Goal: Find specific page/section: Find specific page/section

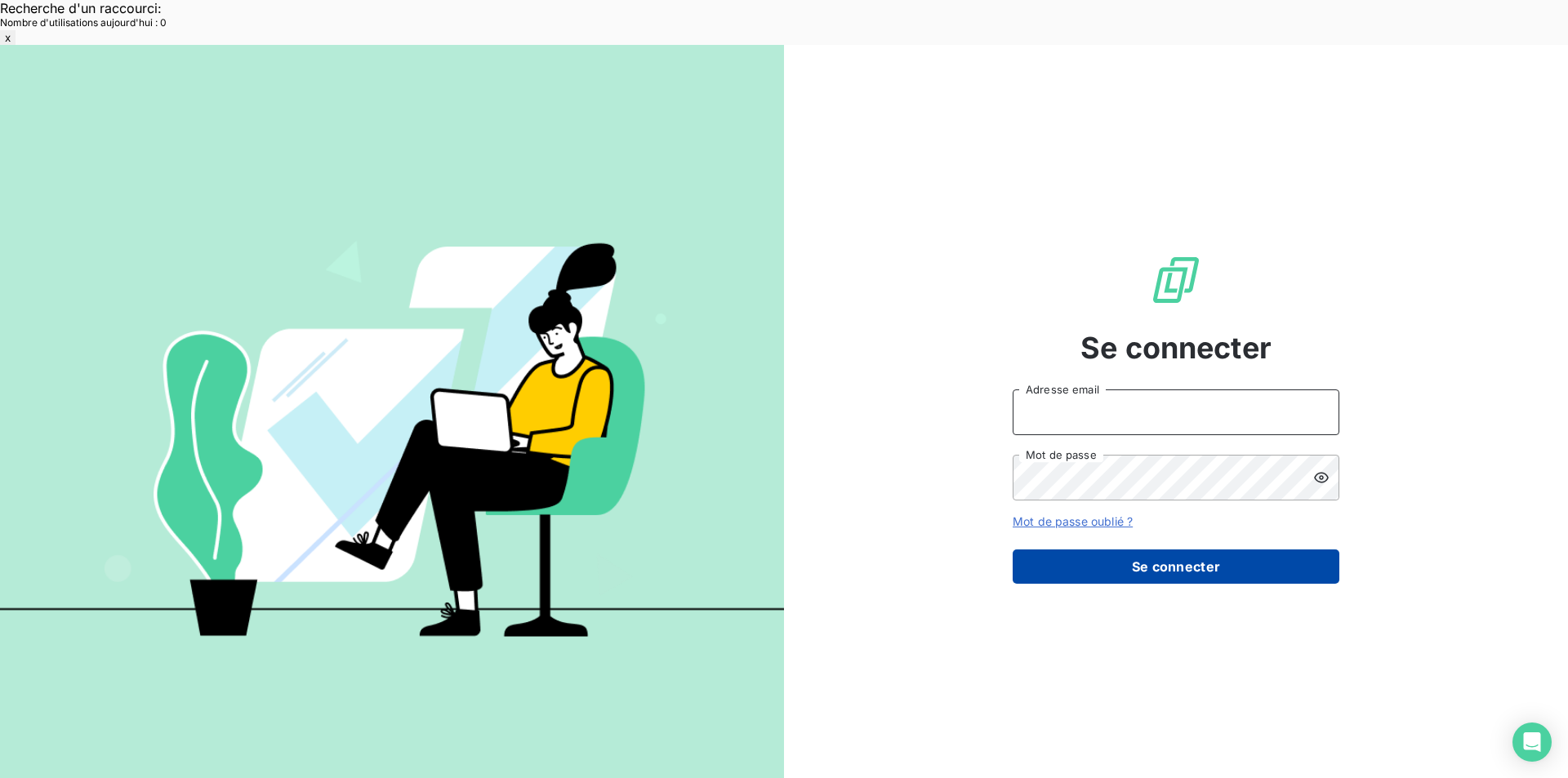
type input "[EMAIL_ADDRESS][DOMAIN_NAME]"
click at [1086, 549] on button "Se connecter" at bounding box center [1176, 566] width 327 height 34
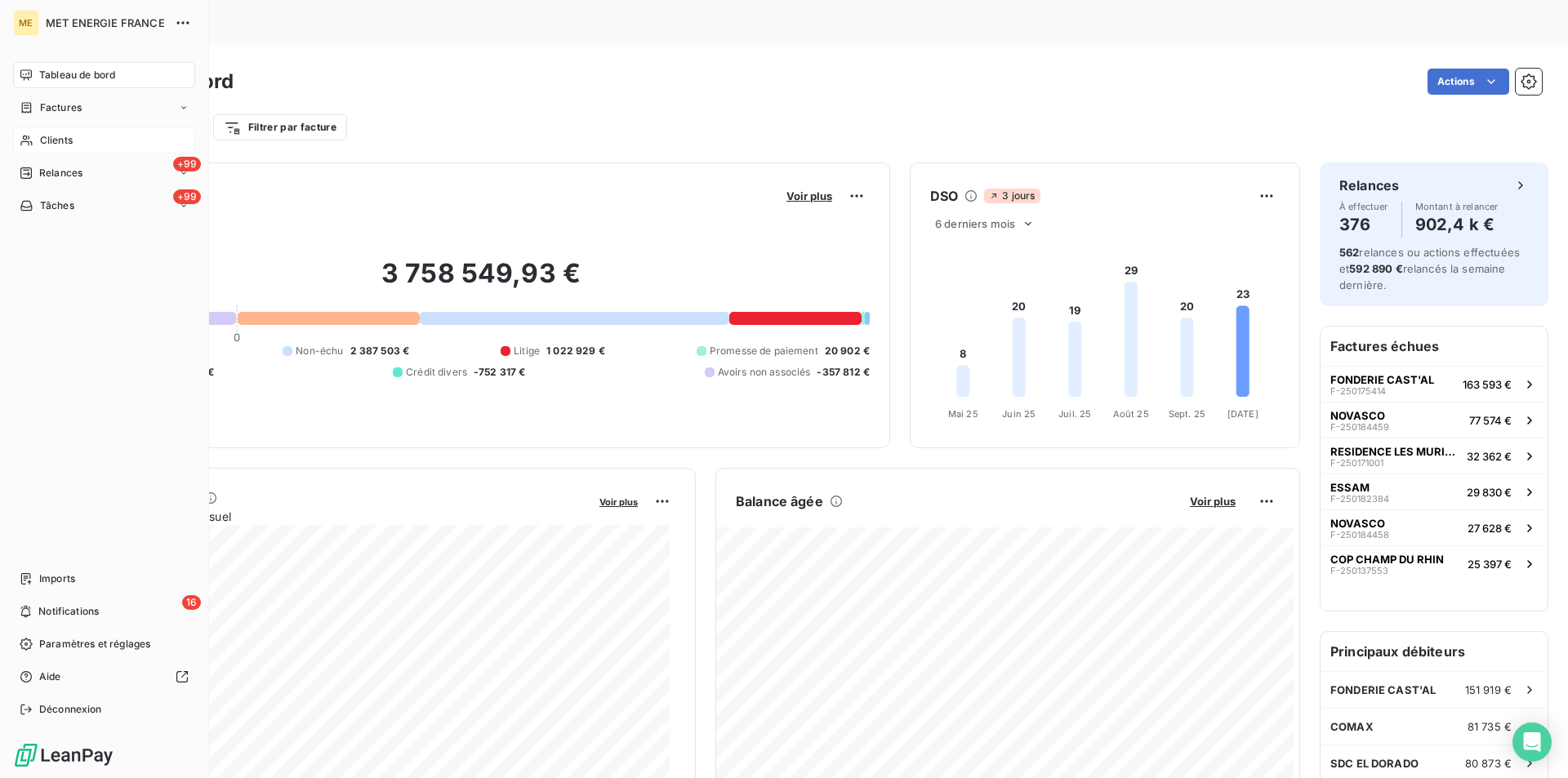
click at [56, 129] on div "Clients" at bounding box center [104, 140] width 182 height 27
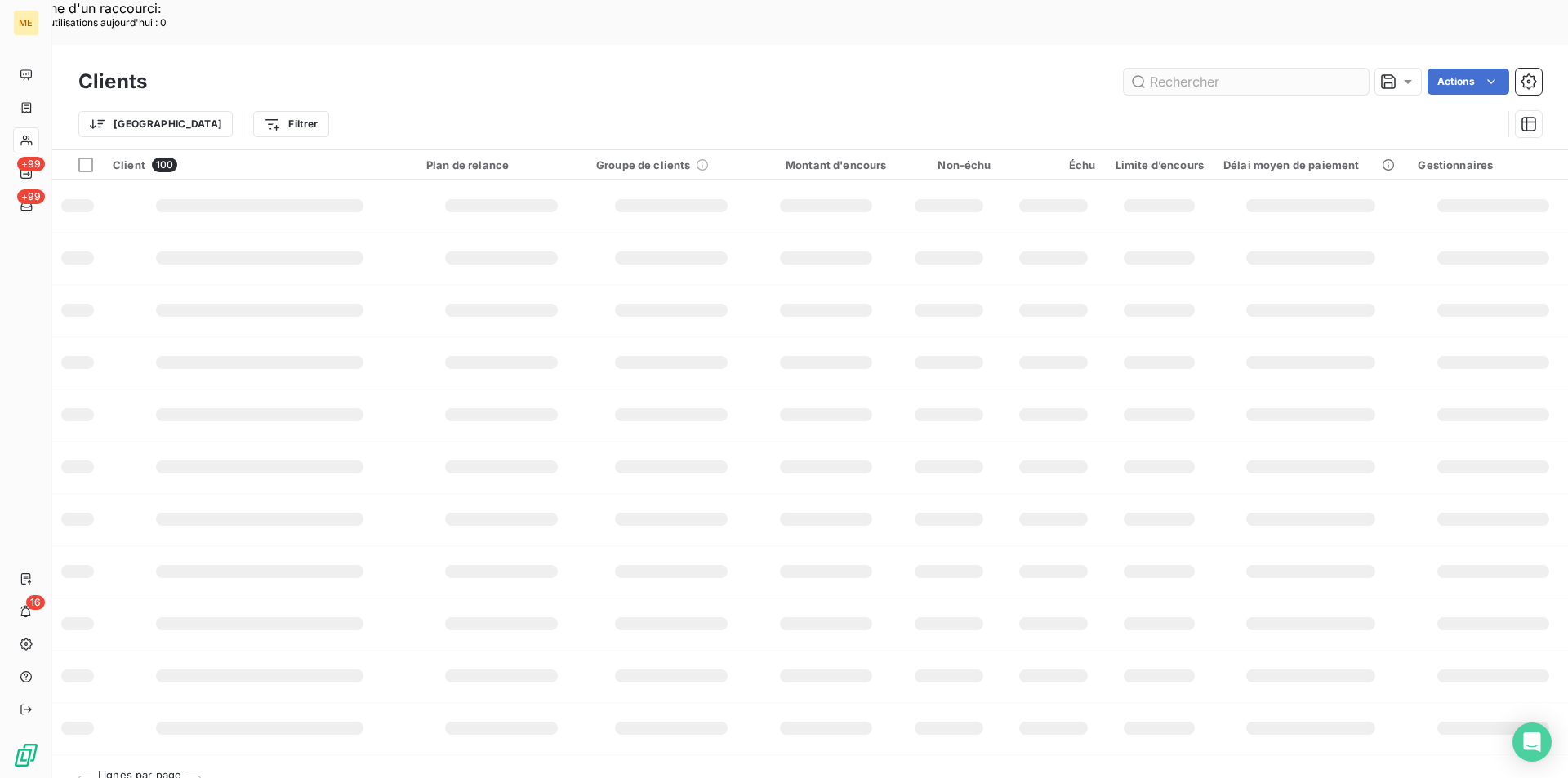
click at [1212, 68] on input "text" at bounding box center [1246, 81] width 245 height 27
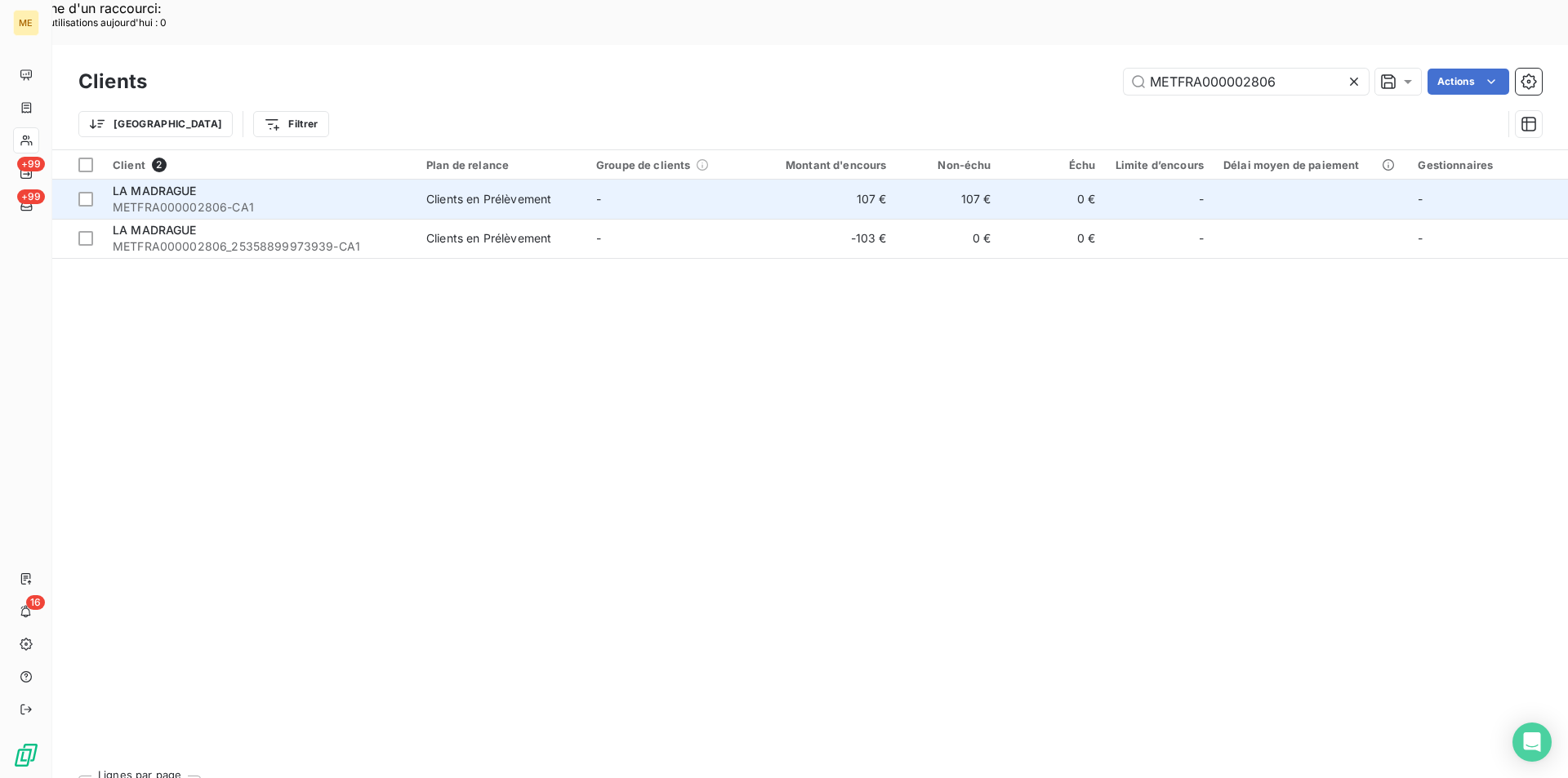
type input "METFRA000002806"
click at [292, 199] on span "METFRA000002806-CA1" at bounding box center [260, 207] width 294 height 16
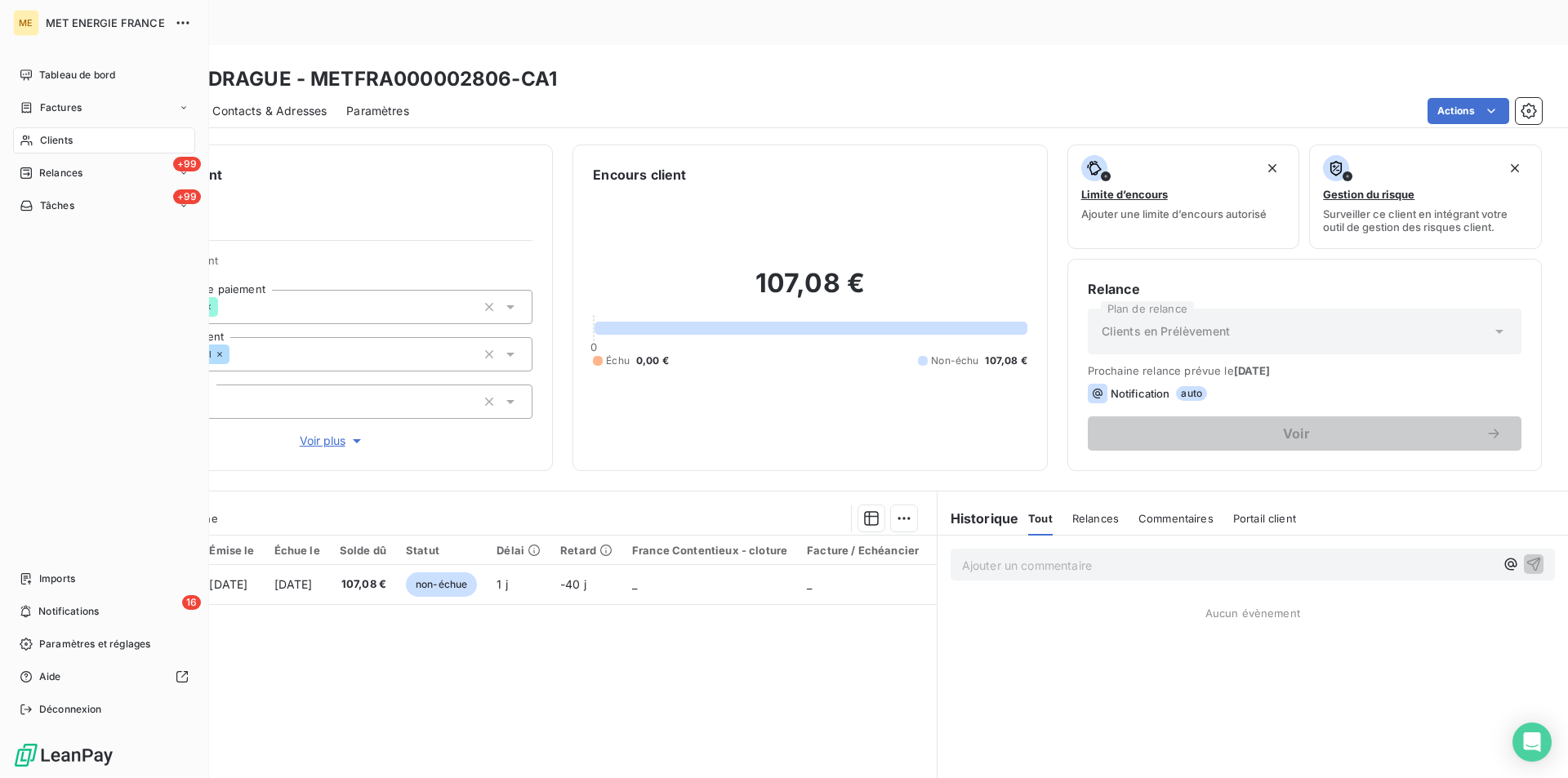
click at [37, 137] on div "Clients" at bounding box center [104, 140] width 182 height 27
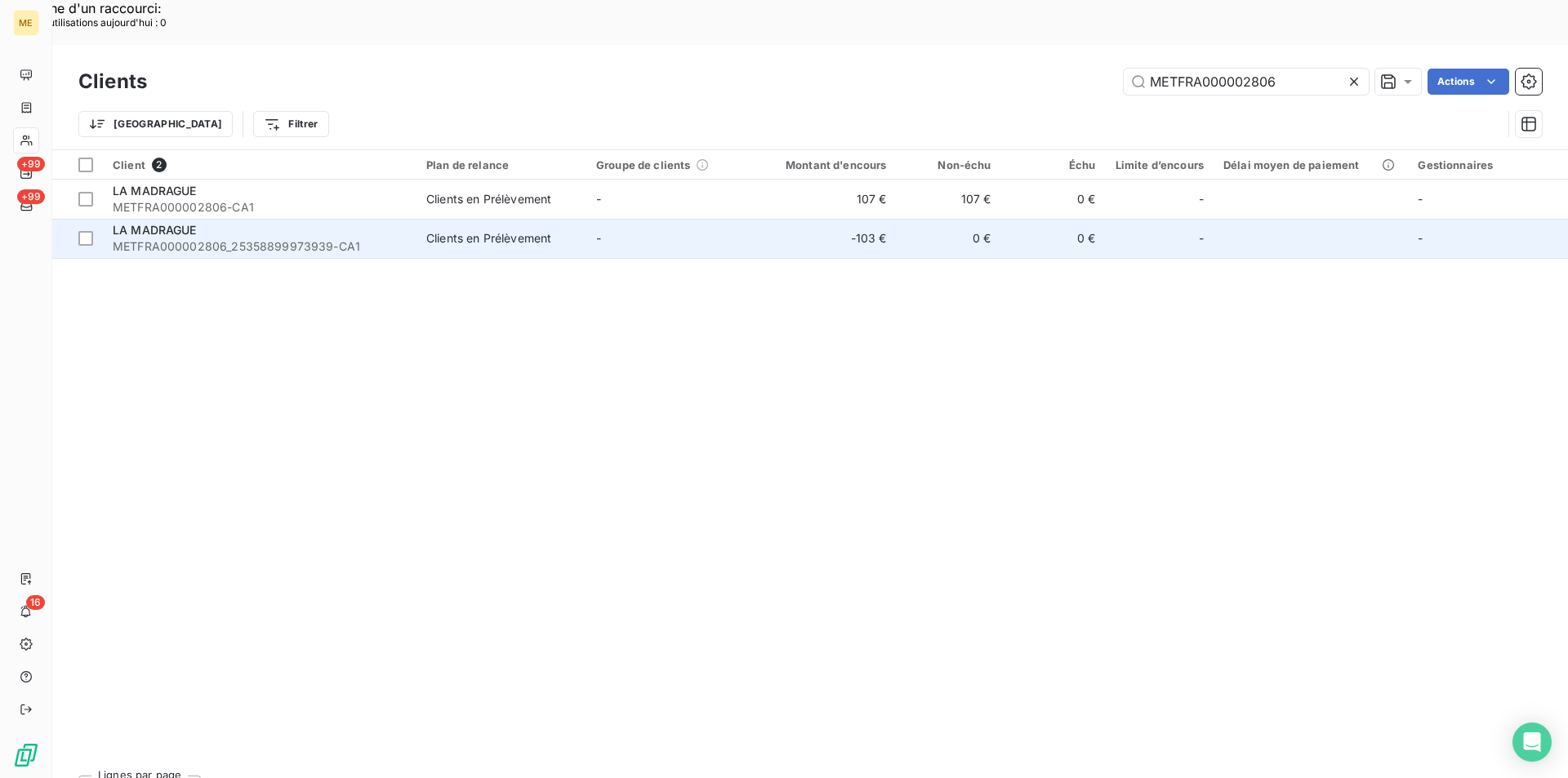
click at [355, 222] on div "LA MADRAGUE" at bounding box center [260, 230] width 294 height 16
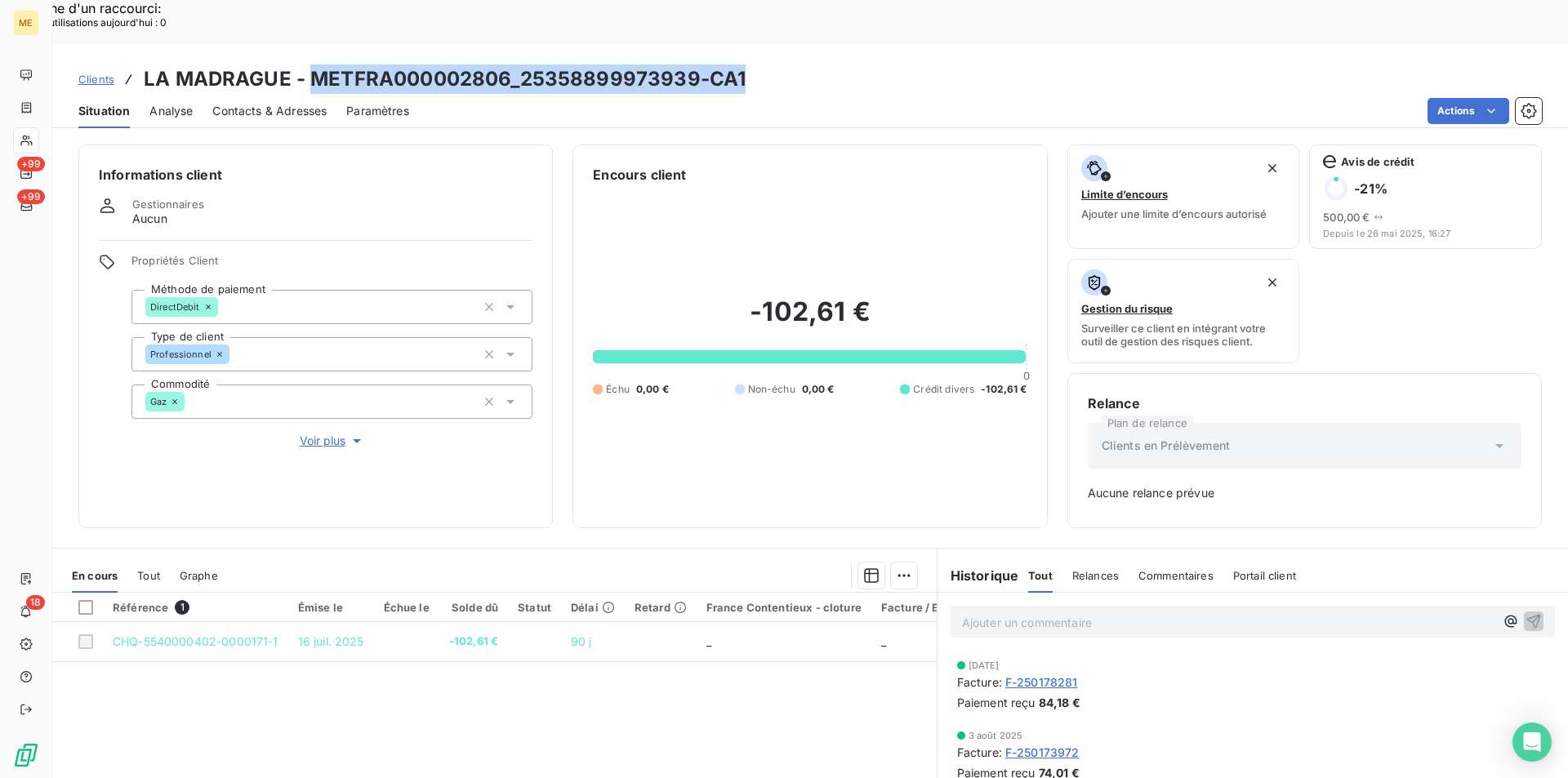
drag, startPoint x: 765, startPoint y: 30, endPoint x: 308, endPoint y: 26, distance: 457.0
click at [308, 64] on div "Clients LA MADRAGUE - METFRA000002806_25358899973939-CA1" at bounding box center [810, 79] width 1516 height 29
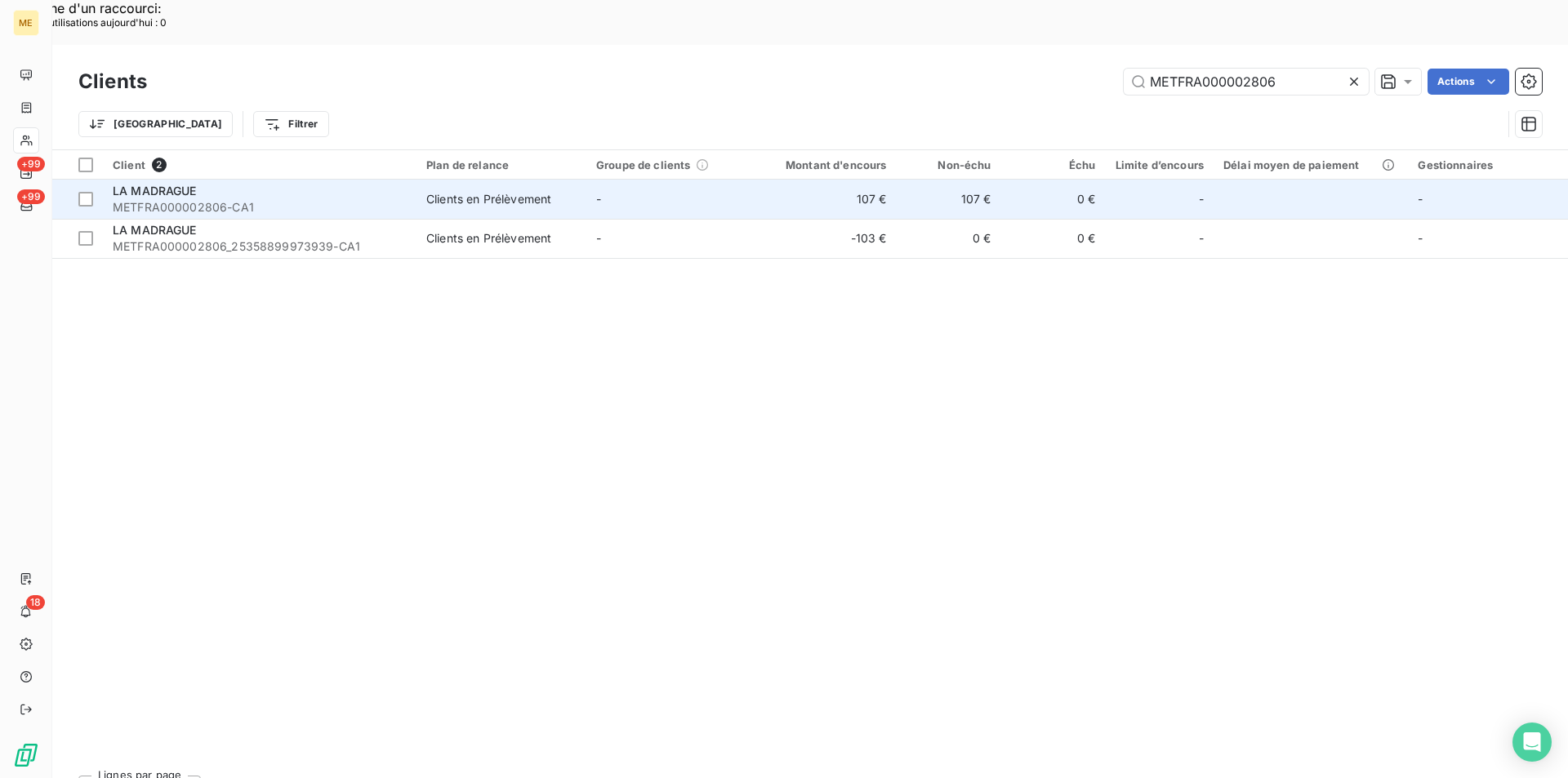
click at [314, 199] on span "METFRA000002806-CA1" at bounding box center [260, 207] width 294 height 16
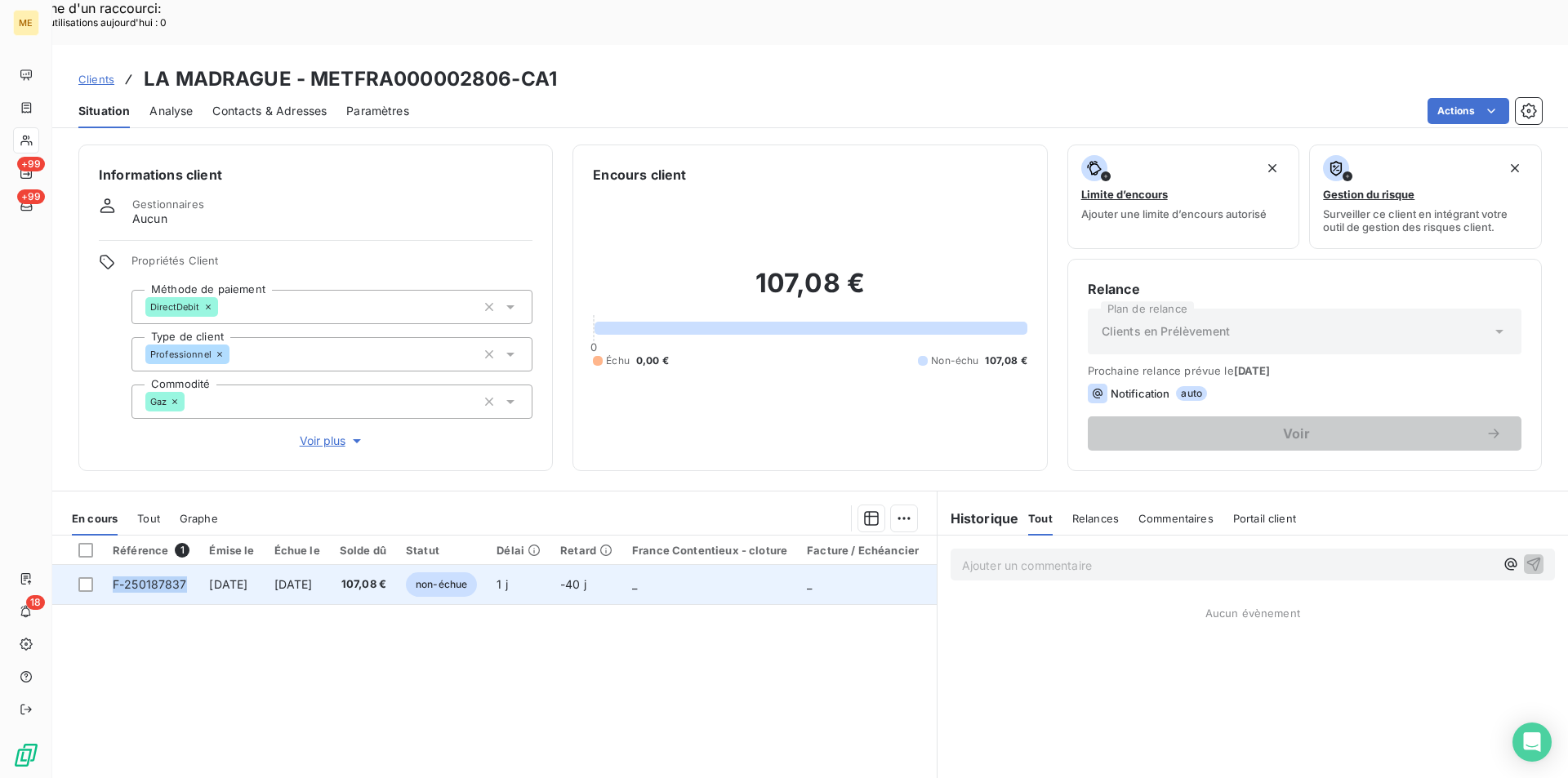
drag, startPoint x: 192, startPoint y: 537, endPoint x: 109, endPoint y: 536, distance: 83.0
click at [109, 565] on td "F-250187837" at bounding box center [151, 585] width 97 height 39
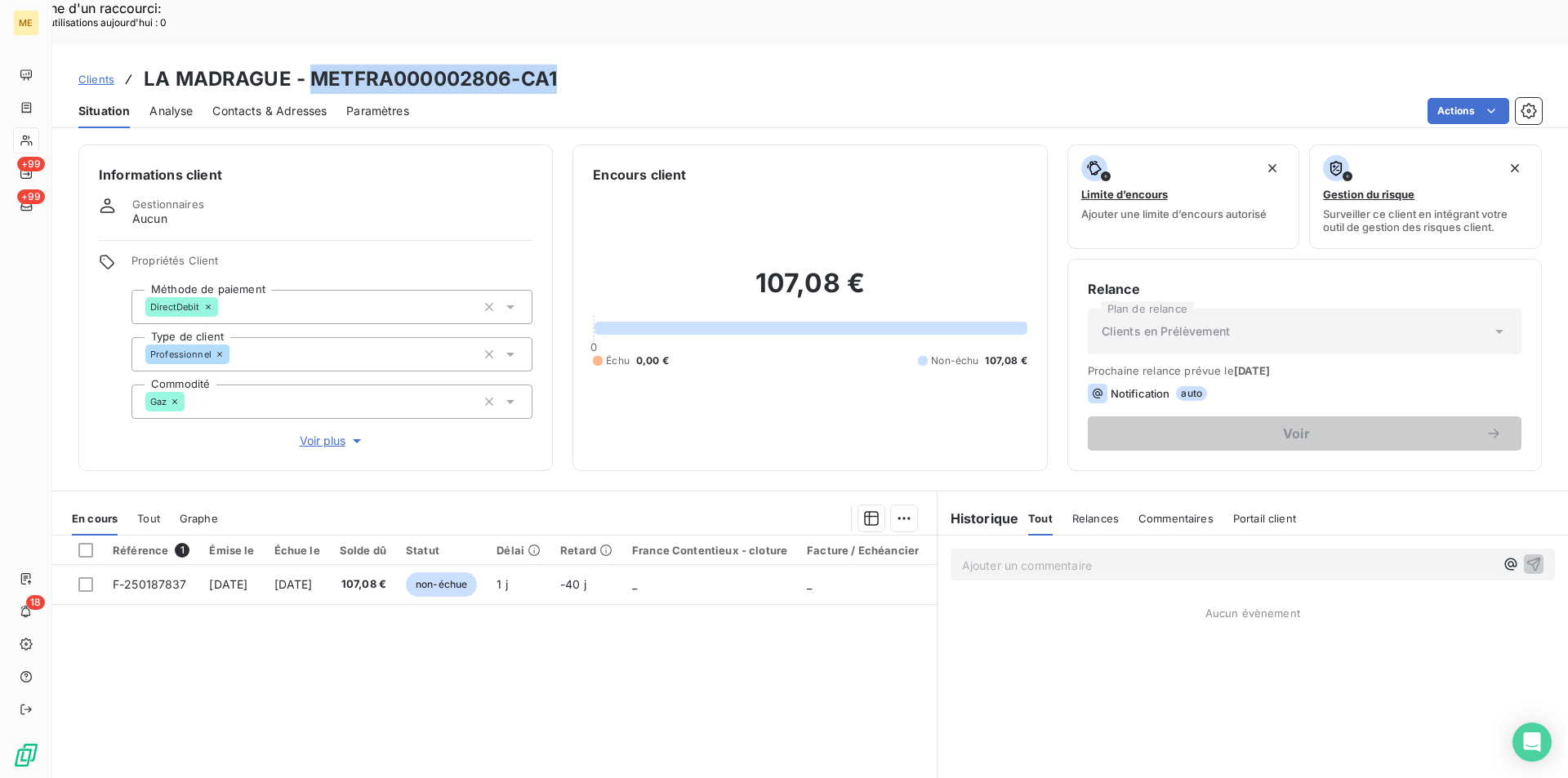
drag, startPoint x: 577, startPoint y: 34, endPoint x: 314, endPoint y: 41, distance: 263.1
click at [314, 64] on div "Clients LA MADRAGUE - METFRA000002806-CA1" at bounding box center [810, 79] width 1516 height 29
copy h3 "METFRA000002806-CA1"
click at [90, 73] on span "Clients" at bounding box center [97, 79] width 36 height 13
click at [98, 73] on span "Clients" at bounding box center [97, 79] width 36 height 13
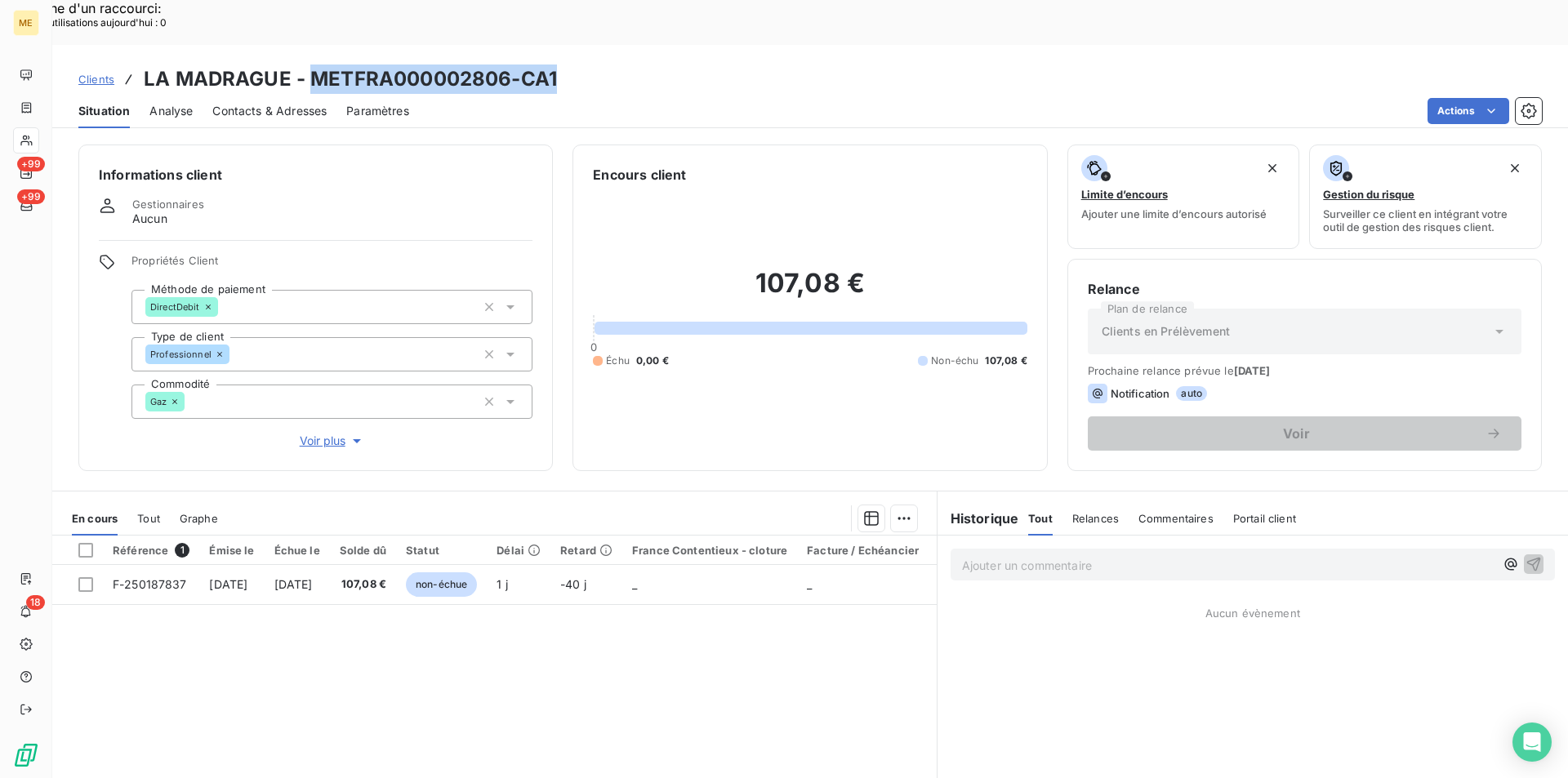
click at [109, 73] on span "Clients" at bounding box center [97, 79] width 36 height 13
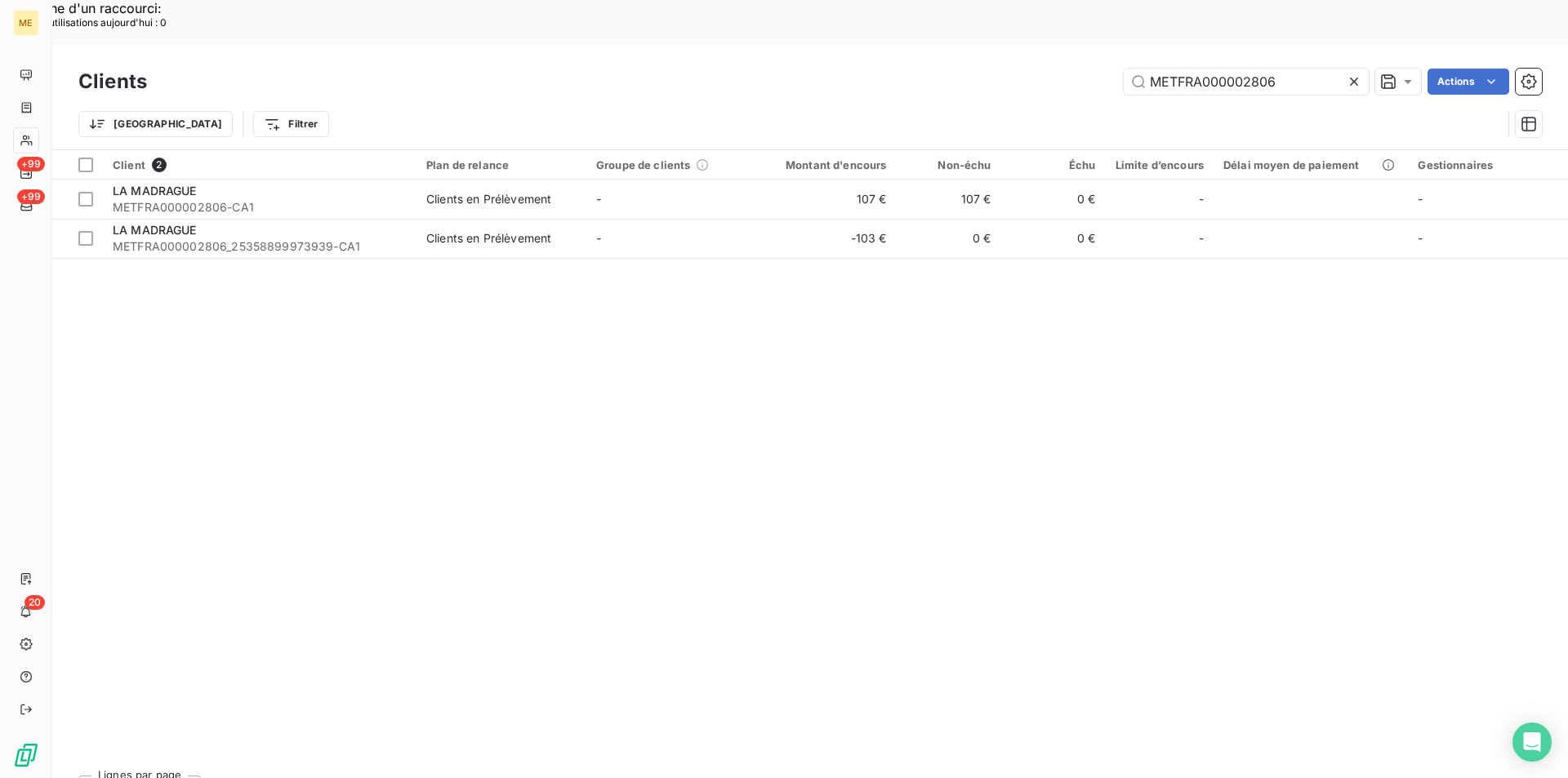
drag, startPoint x: 1300, startPoint y: 34, endPoint x: 913, endPoint y: -19, distance: 390.6
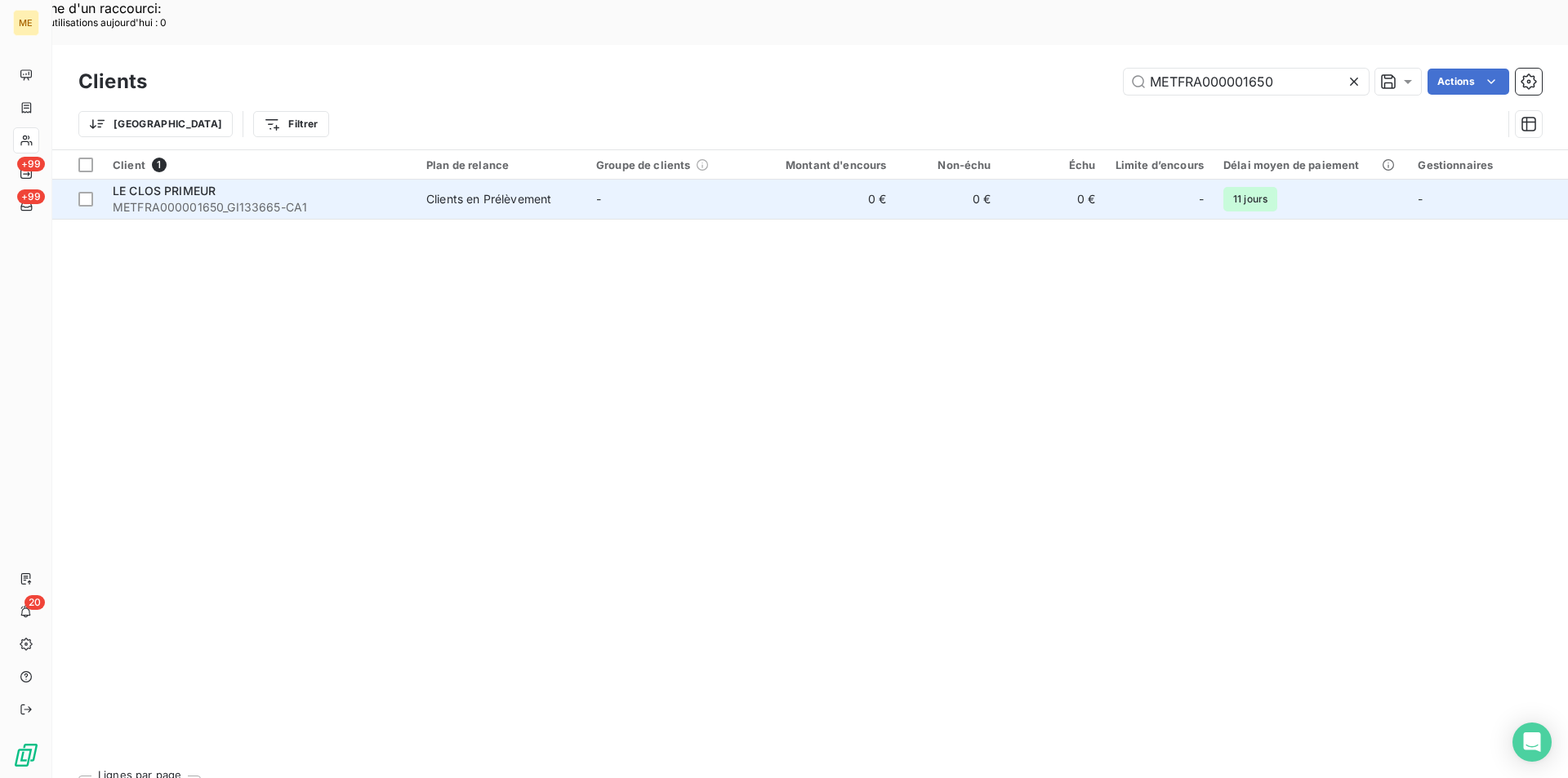
type input "METFRA000001650"
click at [184, 199] on span "METFRA000001650_GI133665-CA1" at bounding box center [260, 207] width 294 height 16
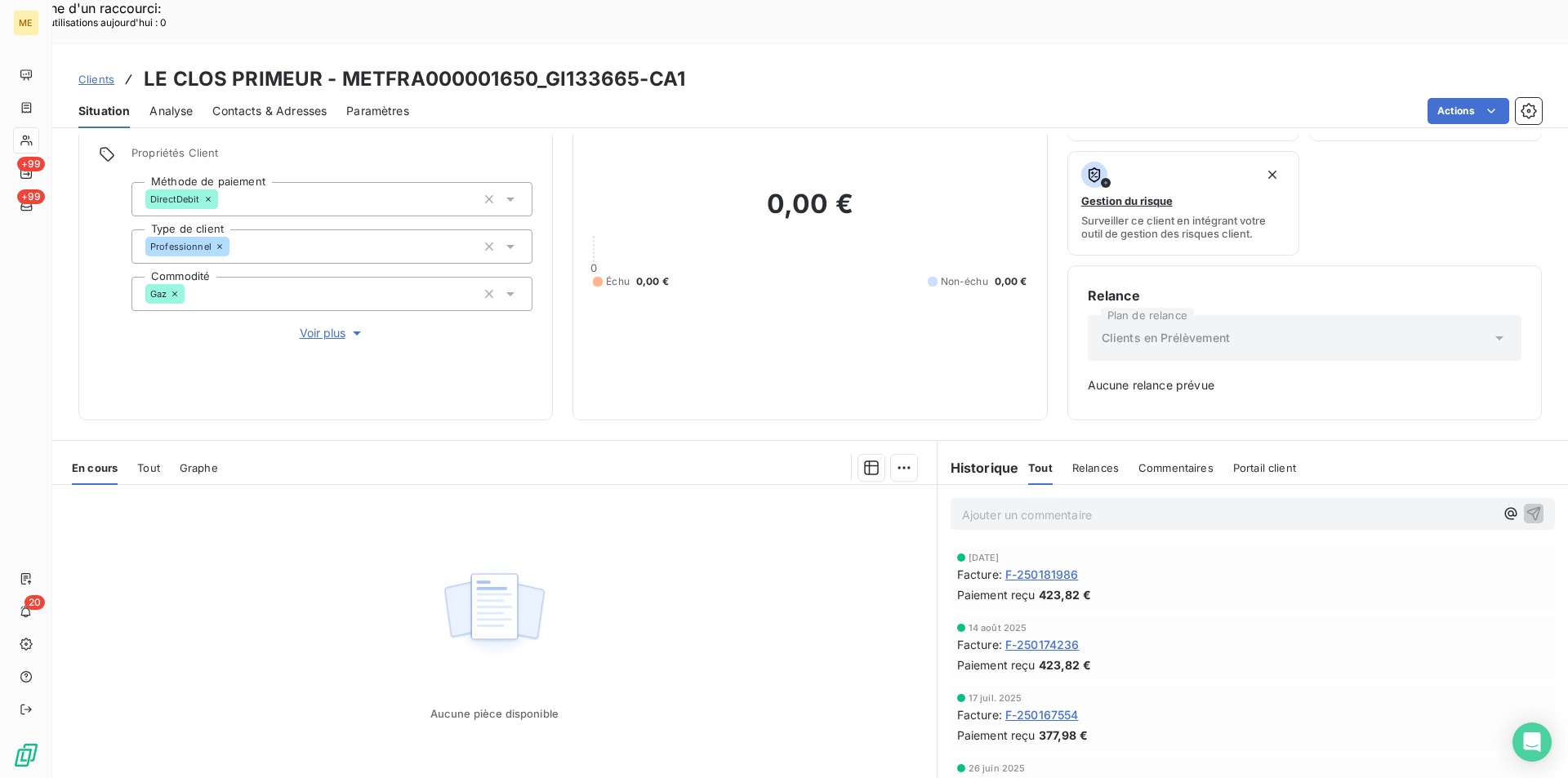
scroll to position [133, 0]
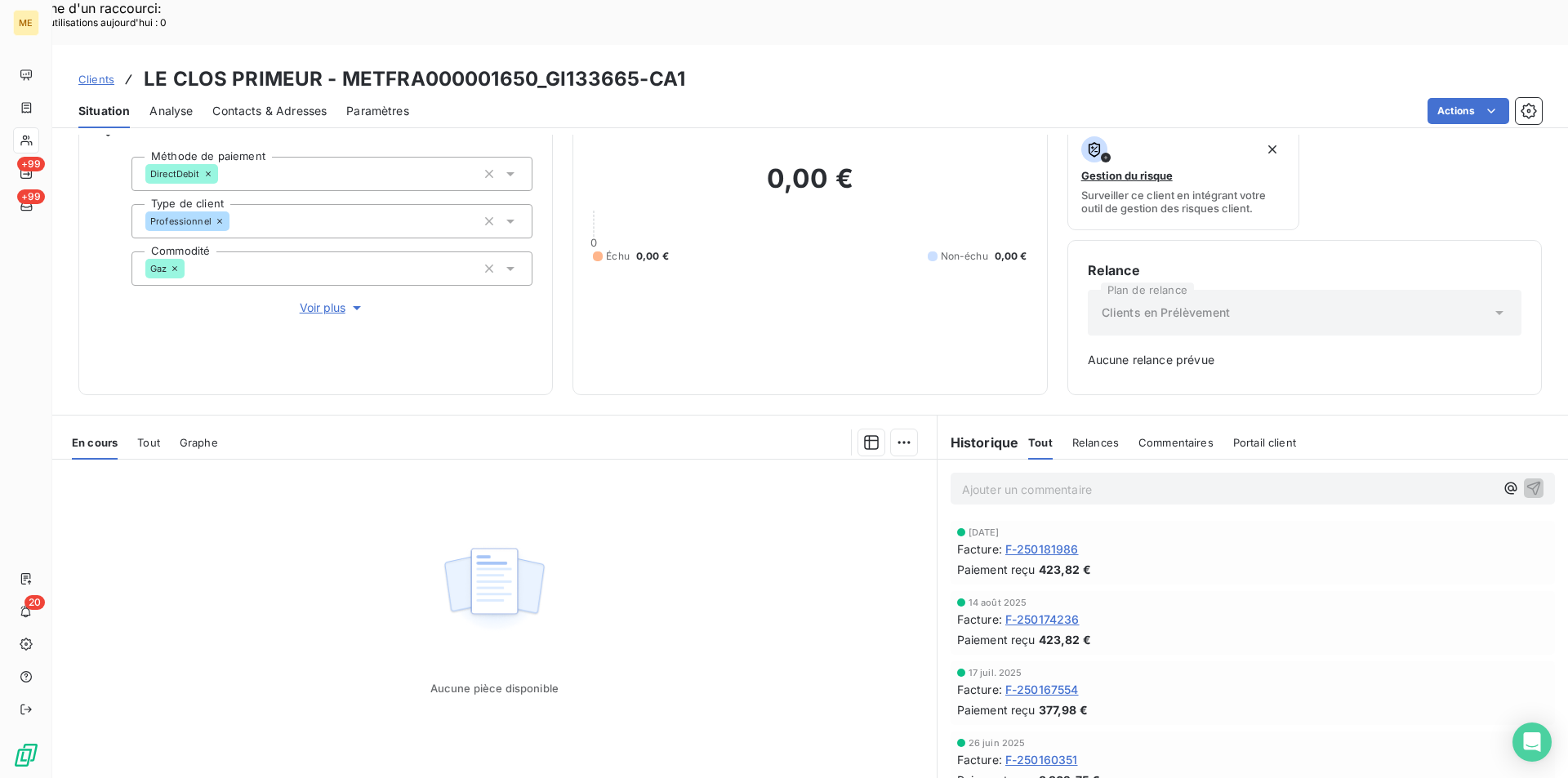
click at [1064, 751] on span "F-250160351" at bounding box center [1041, 759] width 73 height 17
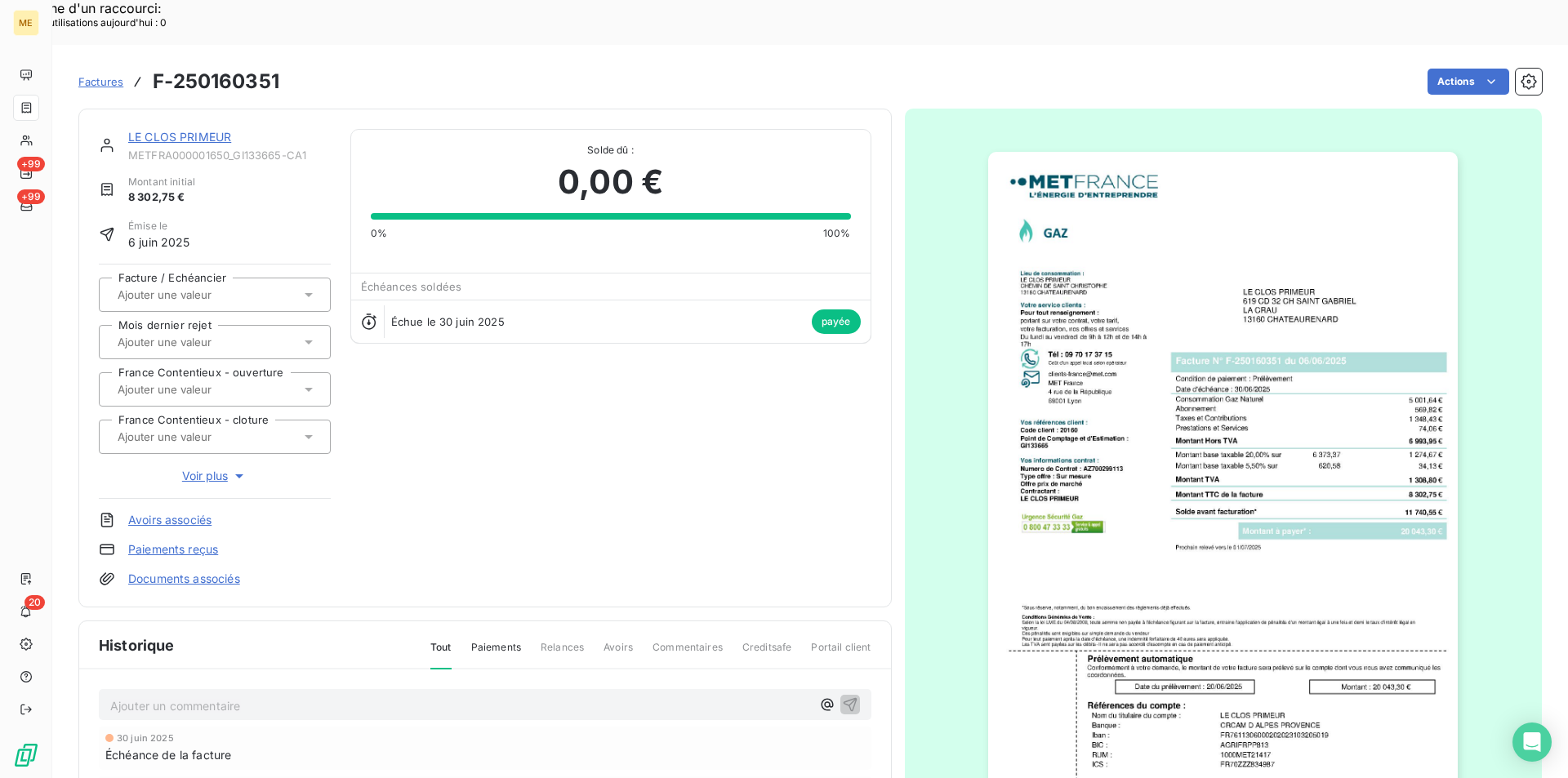
click at [1126, 476] on img "button" at bounding box center [1222, 484] width 470 height 664
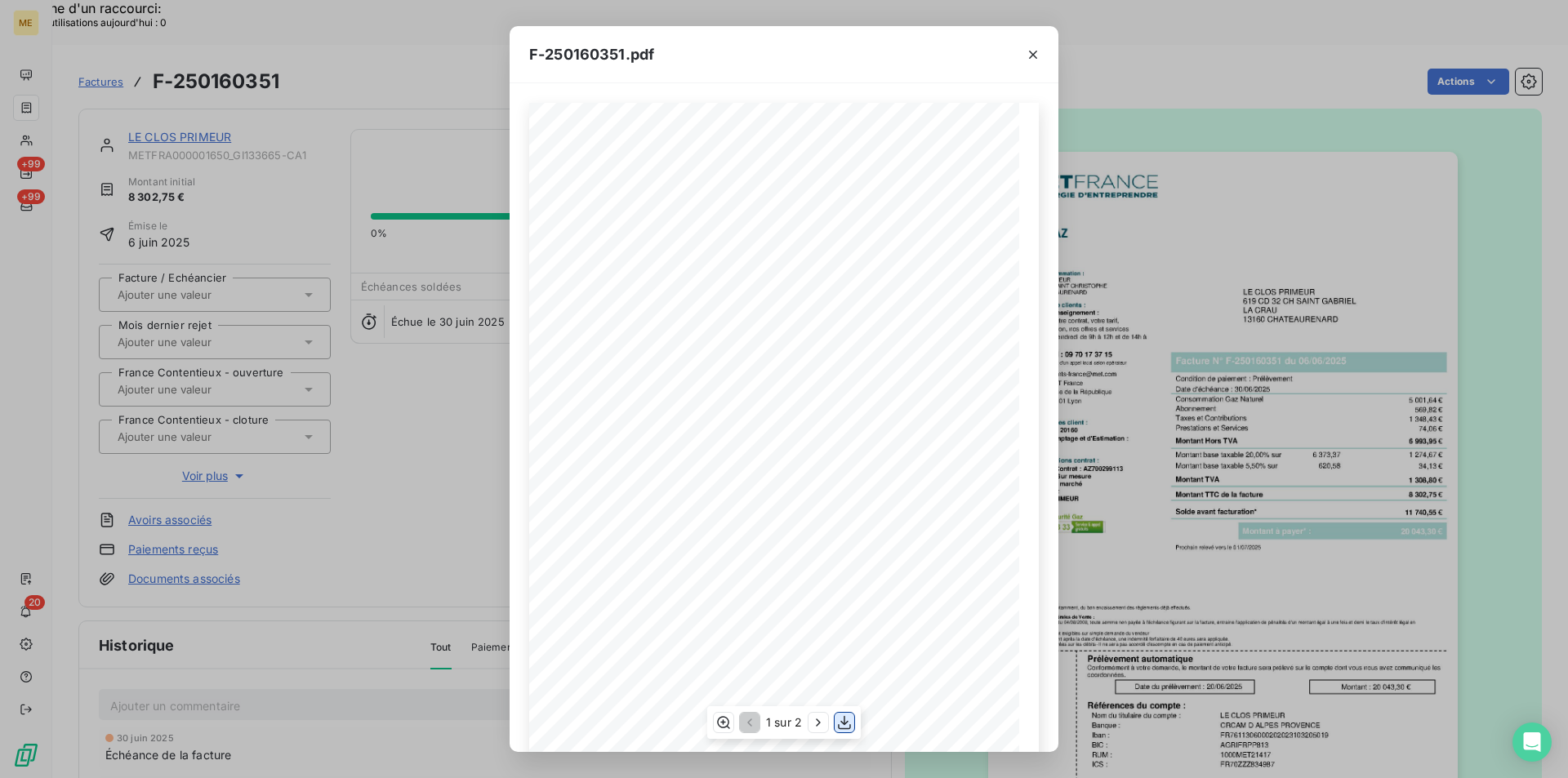
click at [850, 724] on icon "button" at bounding box center [843, 722] width 16 height 16
click at [1034, 47] on icon "button" at bounding box center [1033, 54] width 16 height 16
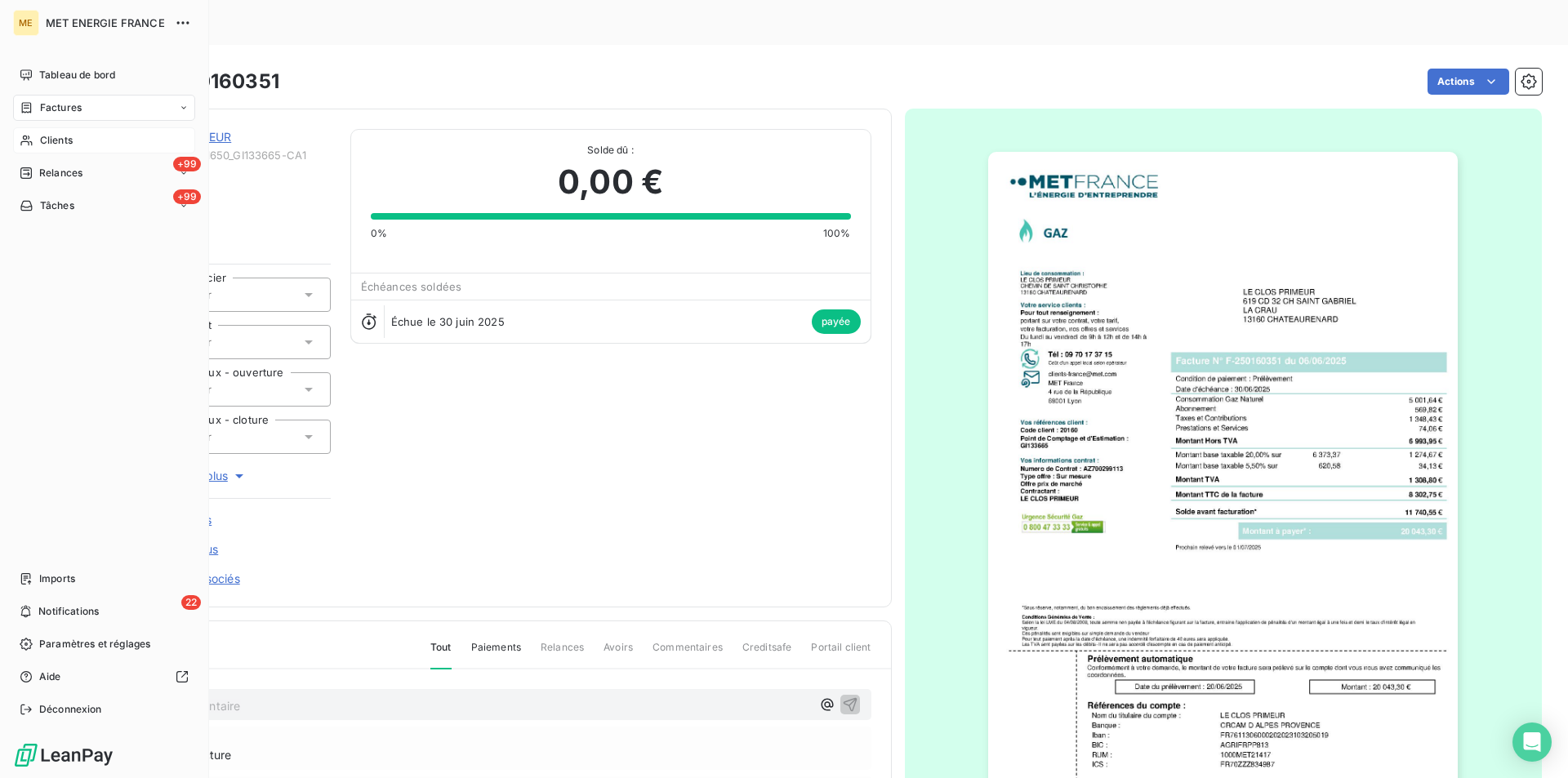
click at [30, 139] on icon at bounding box center [27, 140] width 14 height 13
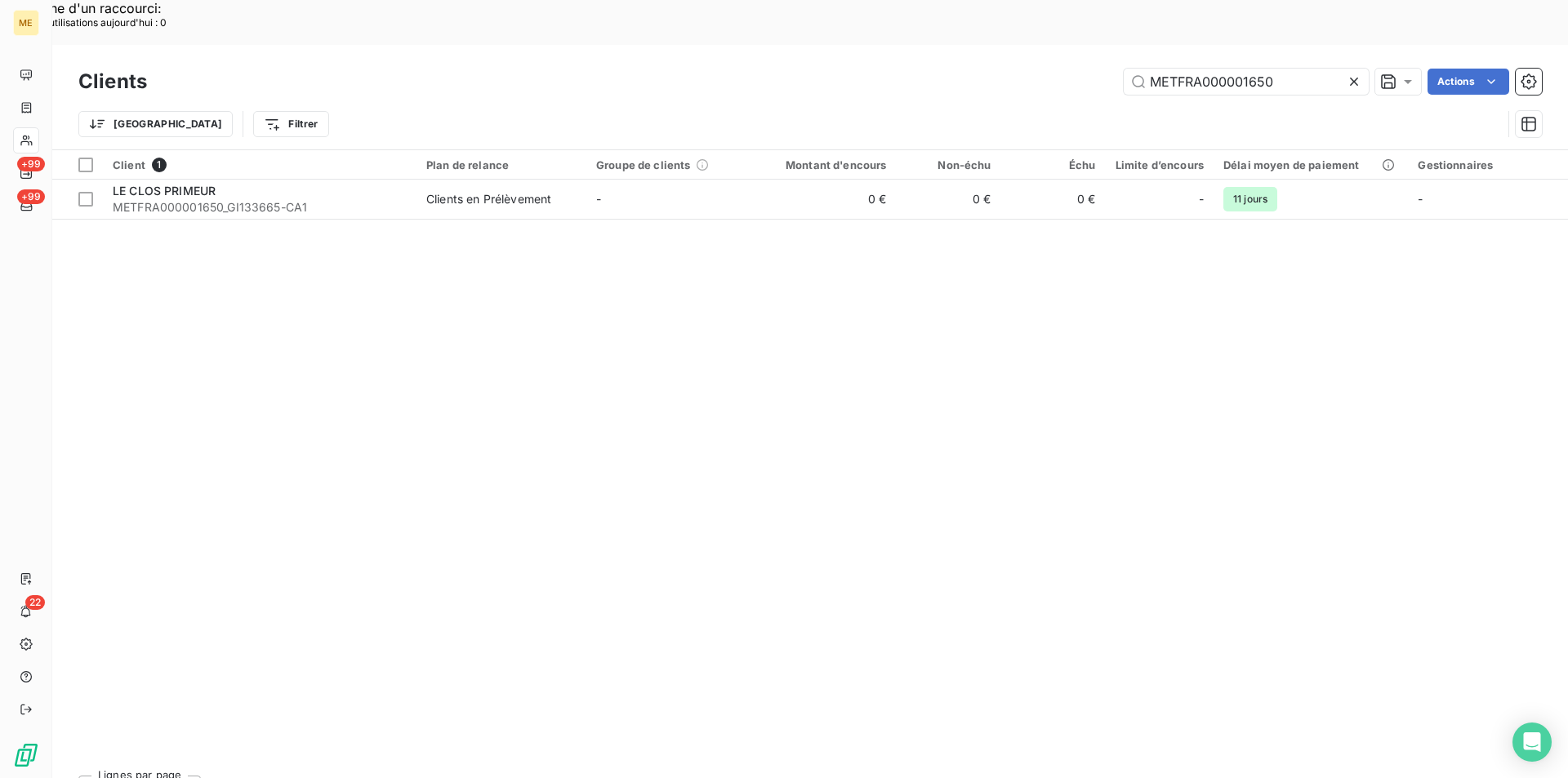
drag, startPoint x: 1277, startPoint y: 35, endPoint x: 1039, endPoint y: 40, distance: 238.1
click at [1039, 68] on div "METFRA000001650 Actions" at bounding box center [854, 81] width 1375 height 27
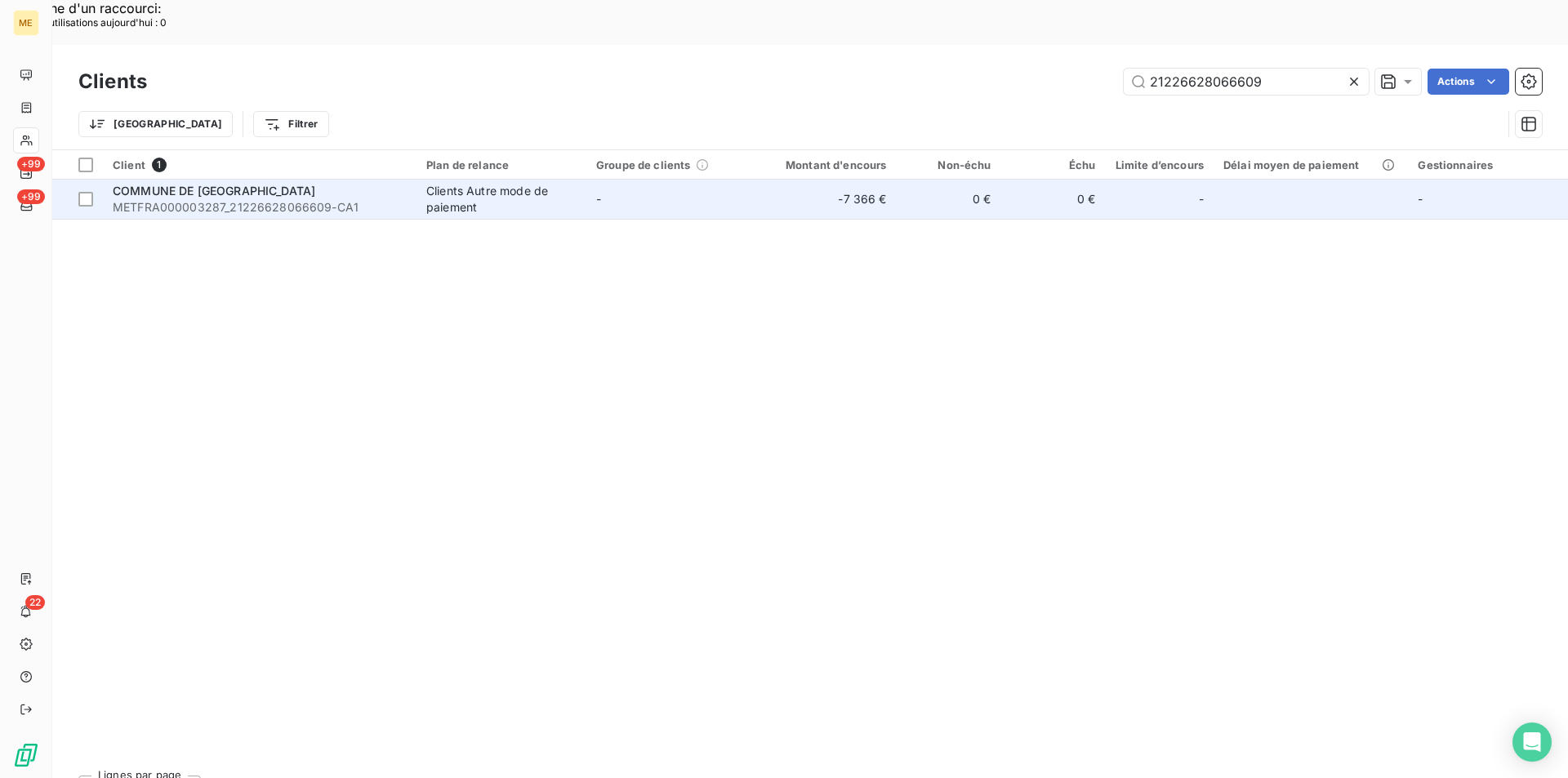
type input "21226628066609"
click at [237, 184] on span "COMMUNE DE [GEOGRAPHIC_DATA]" at bounding box center [214, 191] width 203 height 14
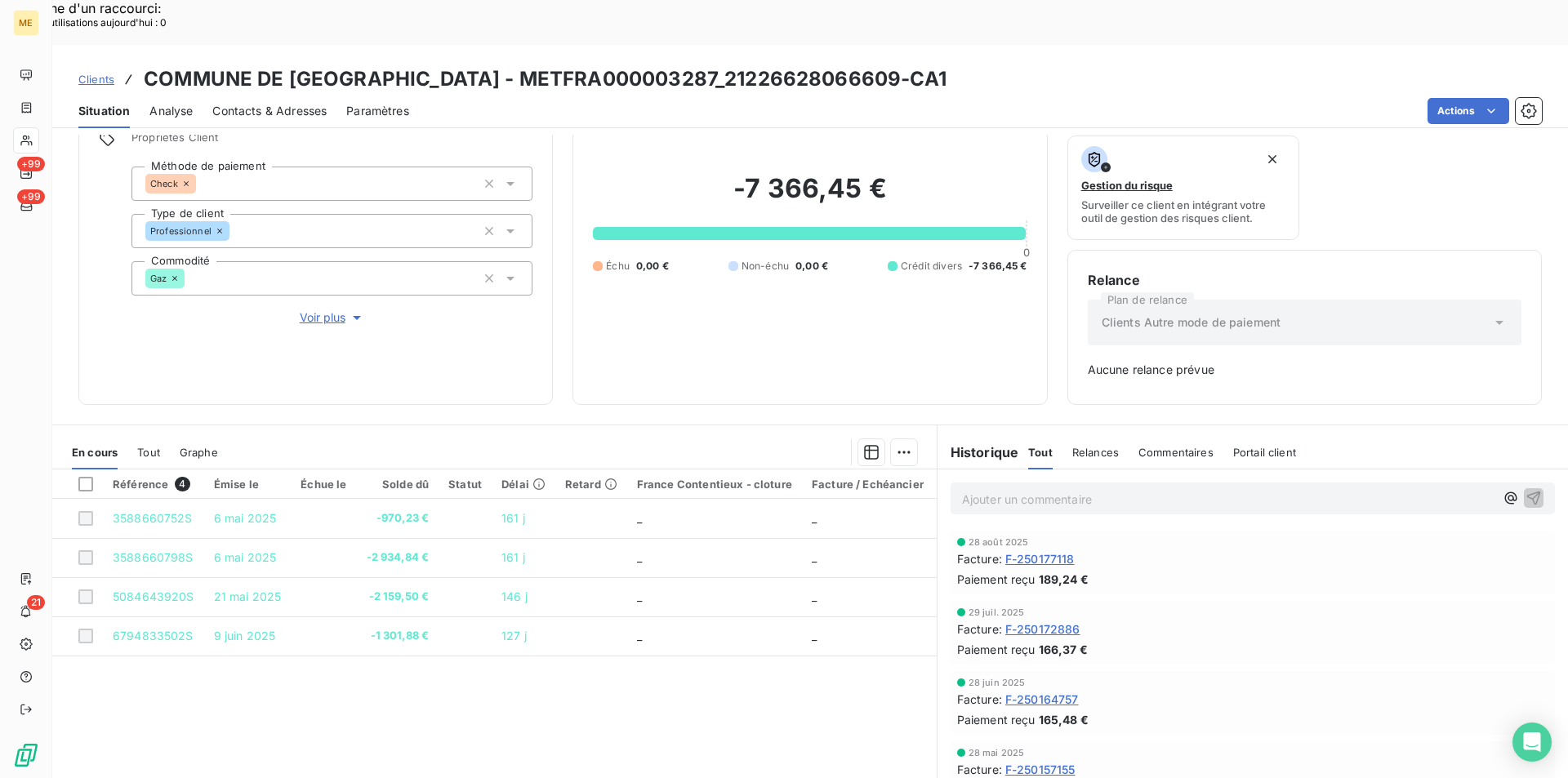
scroll to position [133, 0]
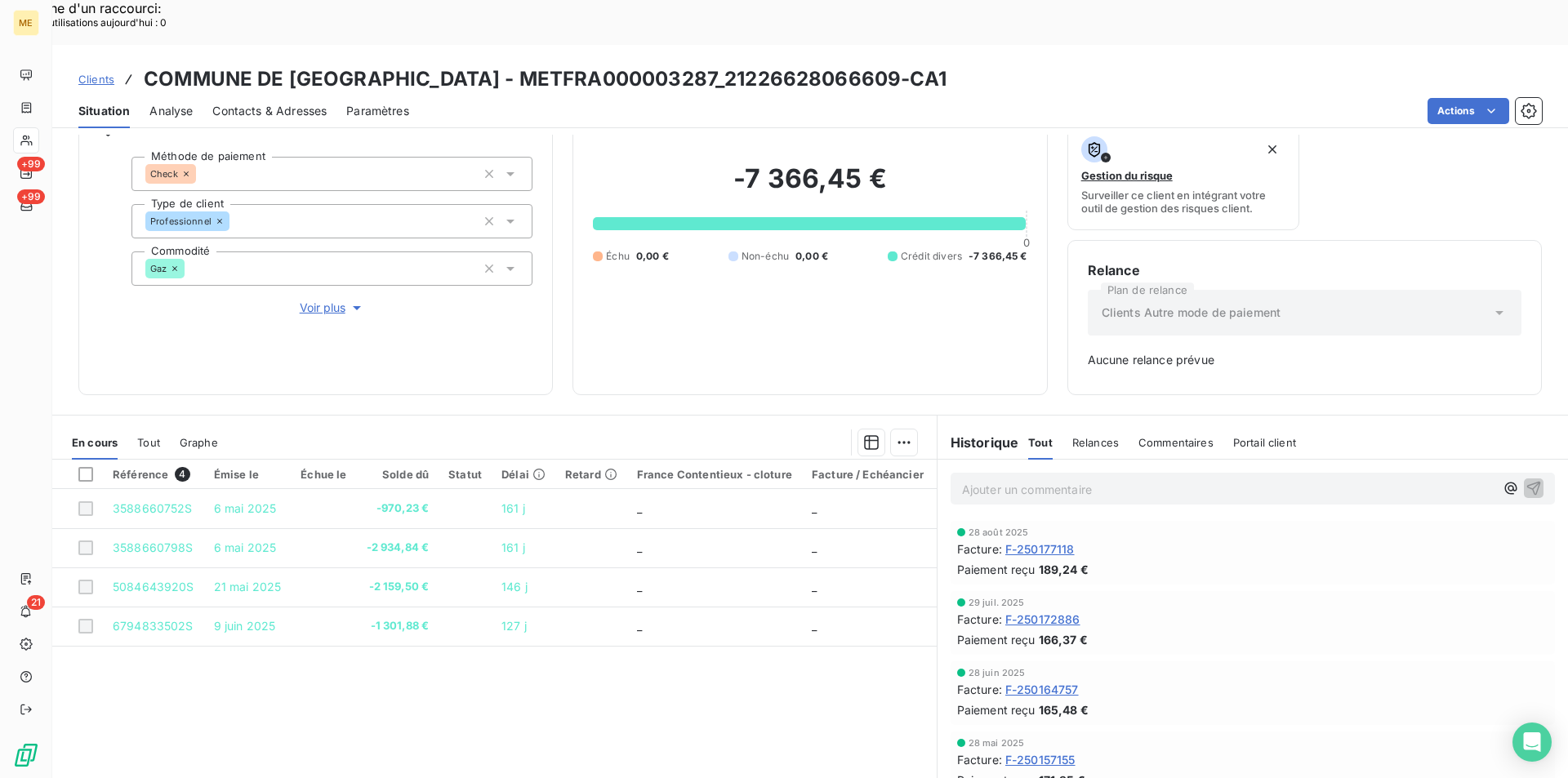
click at [146, 436] on span "Tout" at bounding box center [148, 442] width 23 height 13
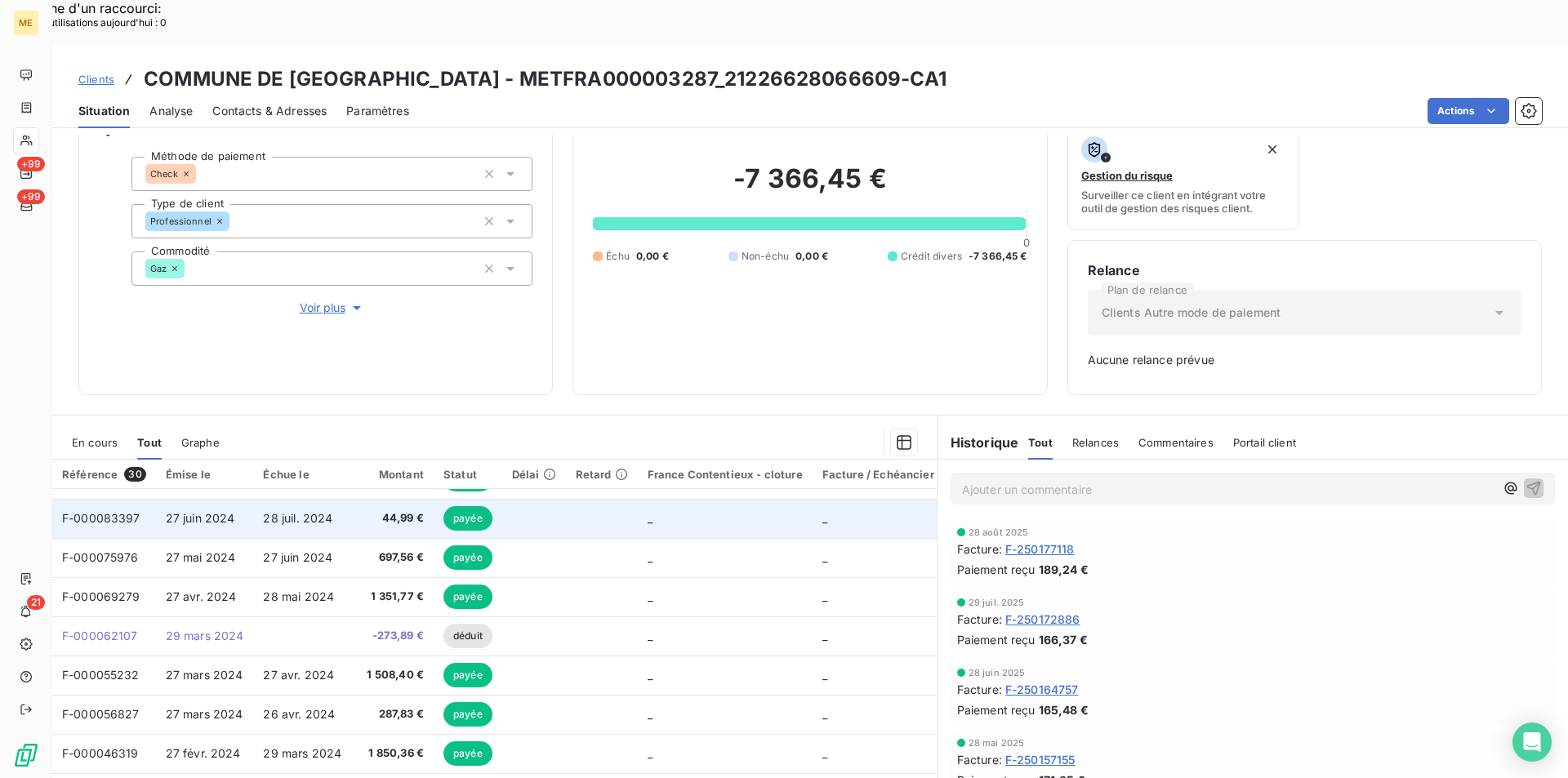
scroll to position [0, 0]
